Goal: Transaction & Acquisition: Purchase product/service

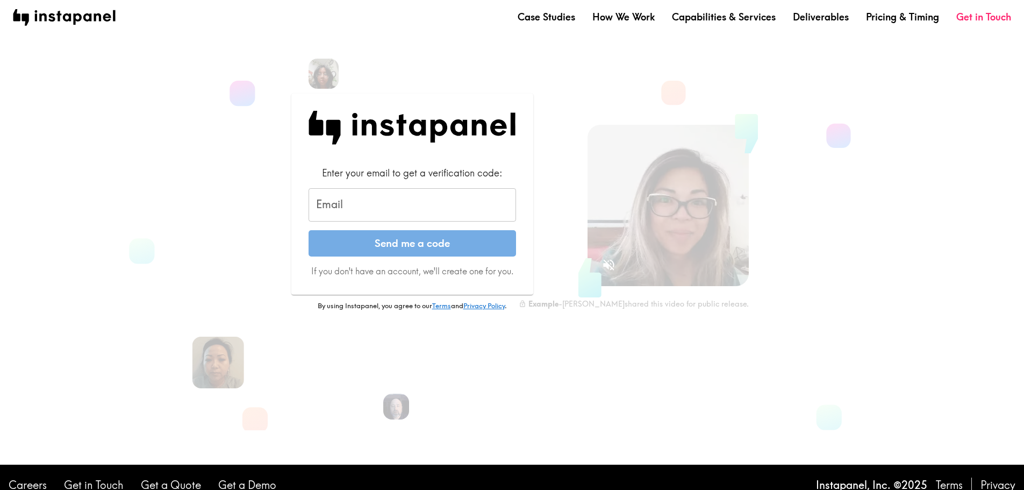
click at [379, 207] on input "Email" at bounding box center [413, 204] width 208 height 33
type input "[EMAIL_ADDRESS][DOMAIN_NAME]"
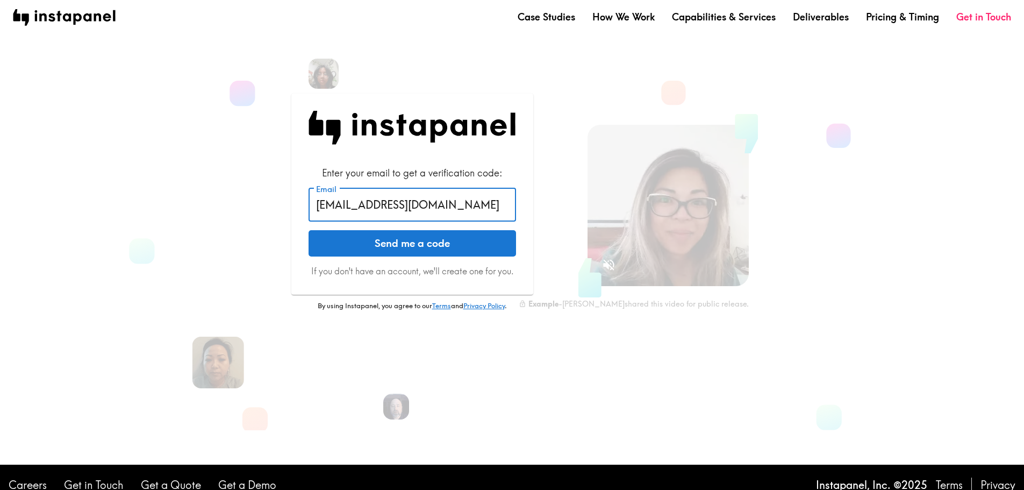
click at [420, 242] on button "Send me a code" at bounding box center [413, 243] width 208 height 27
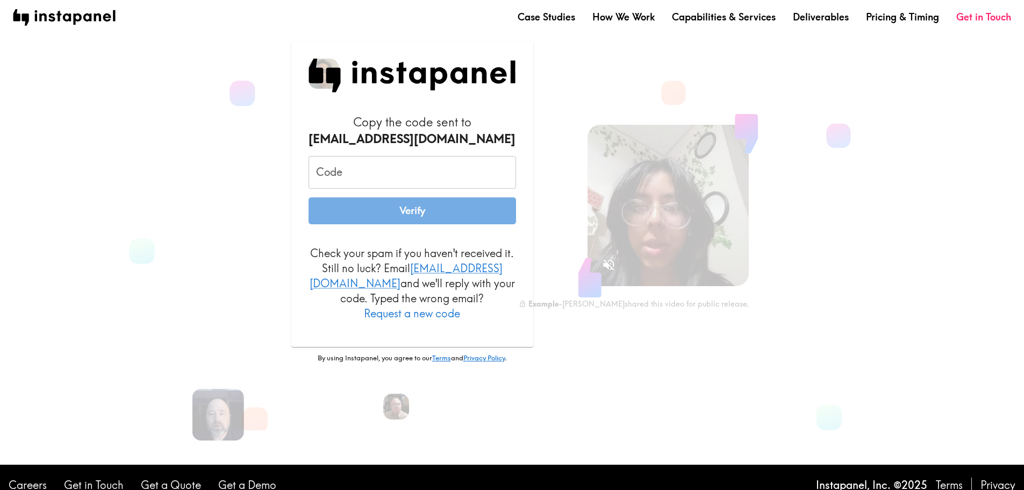
click at [369, 178] on input "Code" at bounding box center [413, 172] width 208 height 33
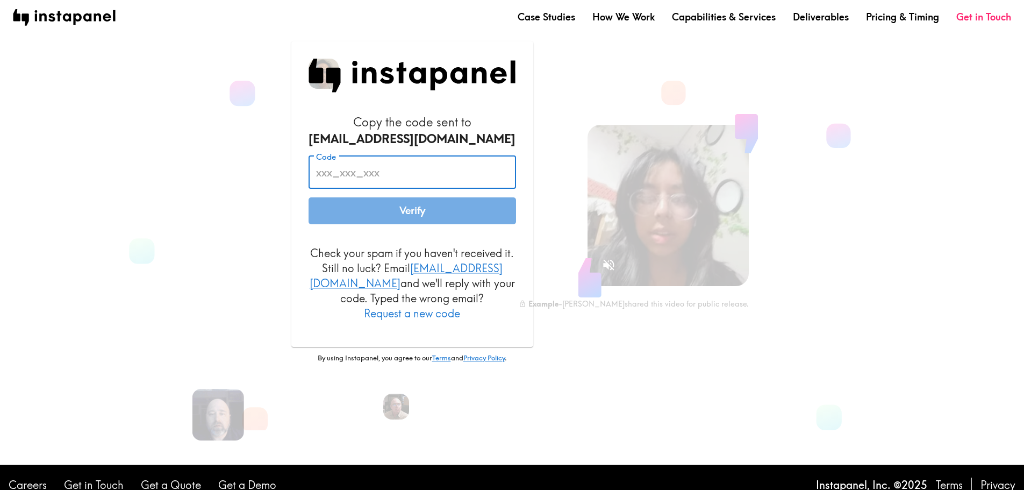
paste input "8BJ_jDM_rEj"
type input "8BJ_jDM_rEj"
click at [400, 219] on button "Verify" at bounding box center [413, 210] width 208 height 27
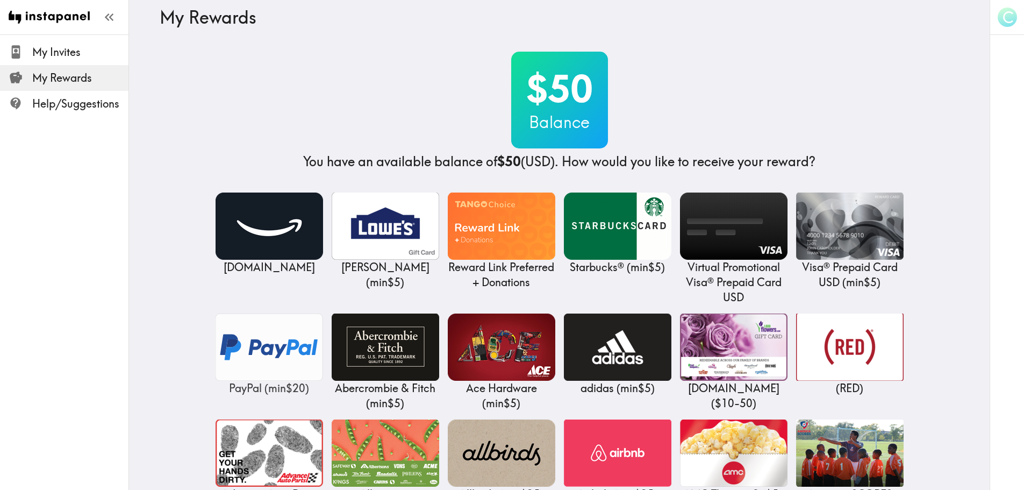
click at [250, 346] on img at bounding box center [270, 346] width 108 height 67
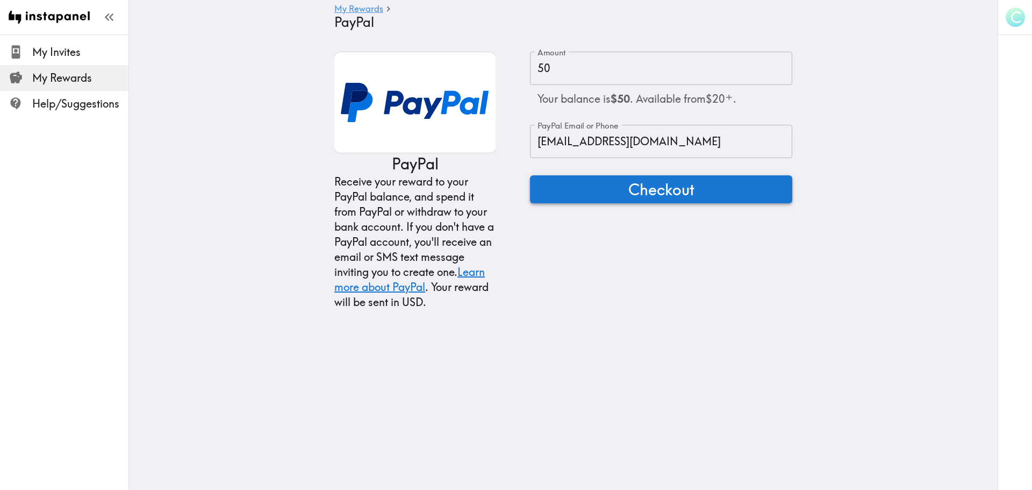
click at [659, 191] on span "Checkout" at bounding box center [662, 190] width 66 height 22
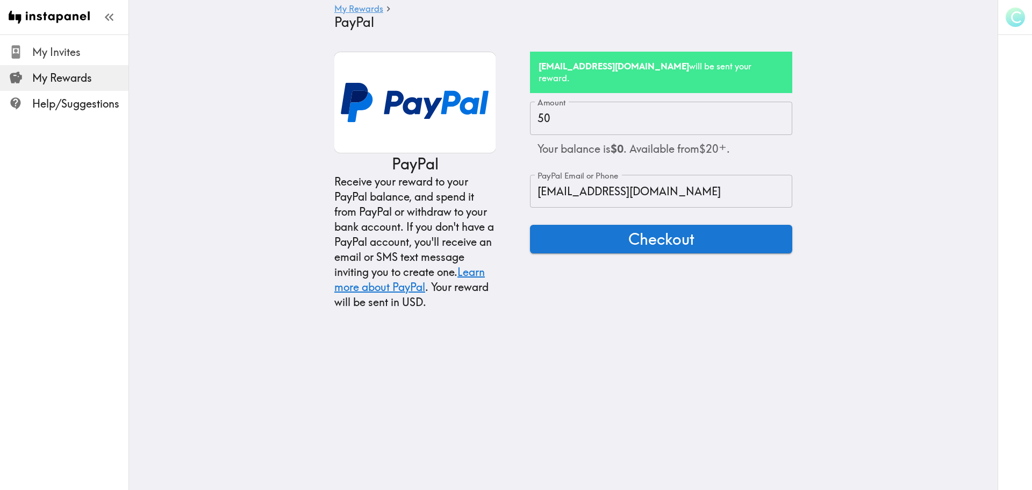
click at [60, 51] on span "My Invites" at bounding box center [80, 52] width 96 height 15
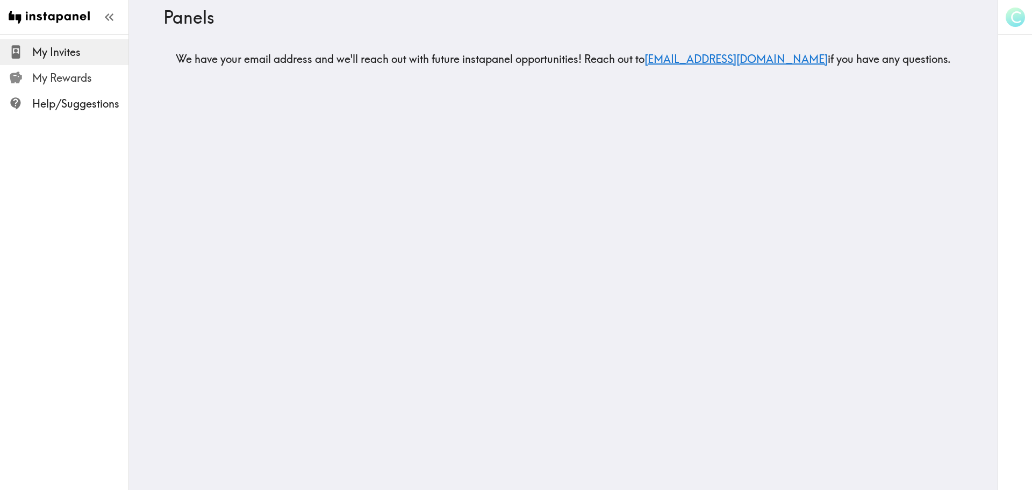
click at [61, 81] on span "My Rewards" at bounding box center [80, 77] width 96 height 15
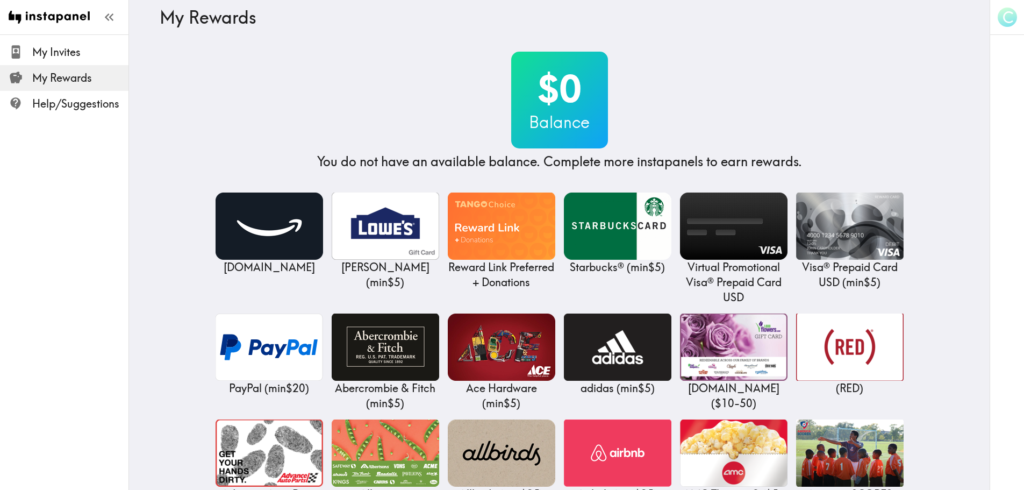
click at [61, 80] on span "My Rewards" at bounding box center [80, 77] width 96 height 15
